Goal: Information Seeking & Learning: Learn about a topic

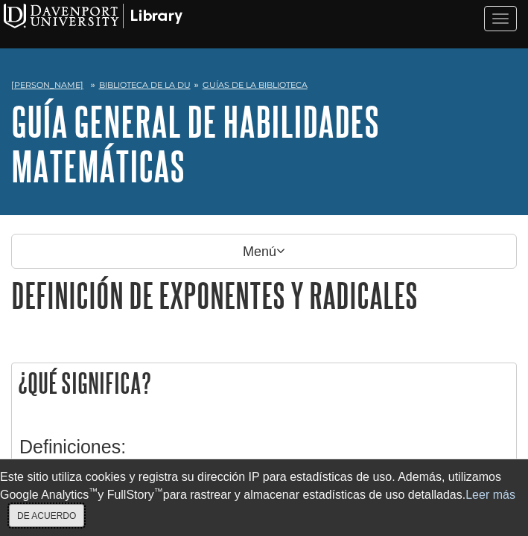
click at [67, 511] on font "DE ACUERDO" at bounding box center [46, 516] width 59 height 10
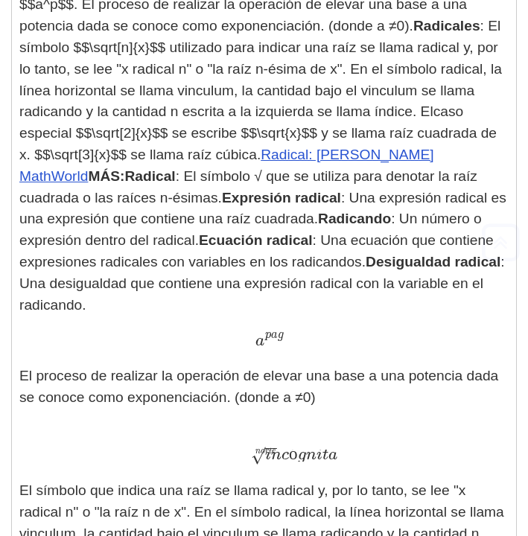
scroll to position [500, 0]
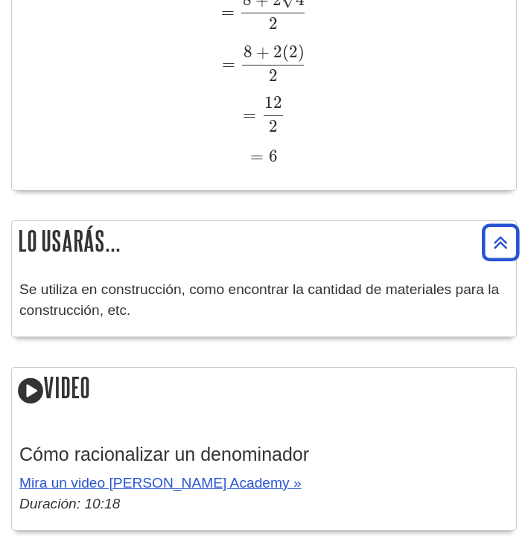
scroll to position [1936, 0]
